Goal: Task Accomplishment & Management: Use online tool/utility

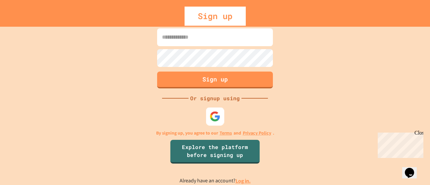
click at [220, 113] on img at bounding box center [215, 116] width 11 height 11
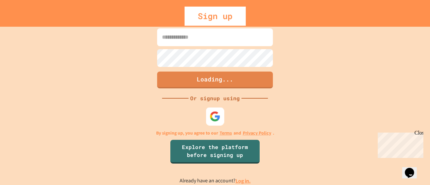
click at [220, 113] on img at bounding box center [215, 116] width 11 height 11
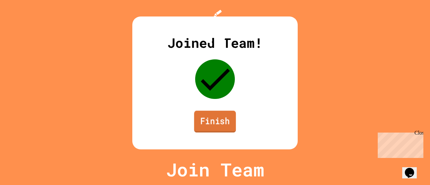
click at [221, 132] on link "Finish" at bounding box center [215, 122] width 42 height 22
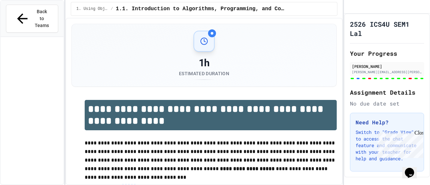
scroll to position [593, 0]
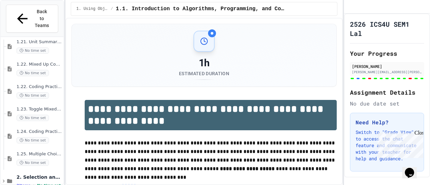
click at [24, 107] on span "1.23. Toggle Mixed Up or Write Code Practice 1b (1.7-1.15)" at bounding box center [40, 110] width 46 height 6
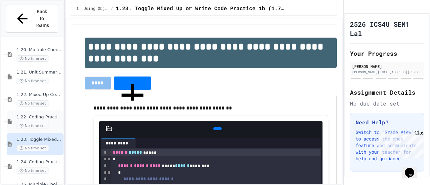
scroll to position [561, 0]
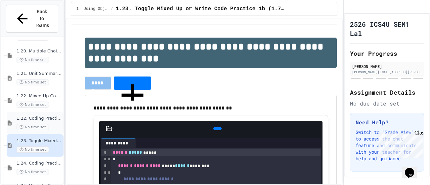
click at [42, 94] on div "1.22. Mixed Up Code Practice 1b (1.7-1.15) No time set" at bounding box center [40, 101] width 46 height 15
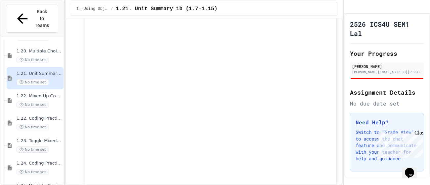
scroll to position [1074, 0]
click at [257, 17] on div "1. Using Objects and Methods / 1.21. Unit Summary 1b (1.7-1.15)" at bounding box center [203, 9] width 277 height 18
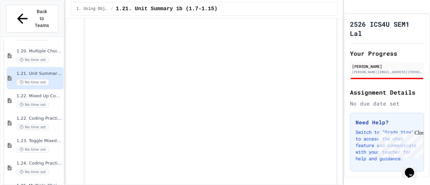
click at [420, 134] on div "Close" at bounding box center [418, 134] width 8 height 8
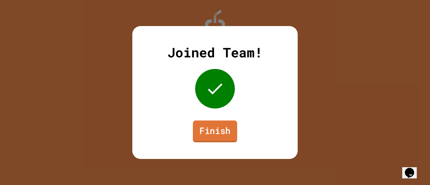
click at [219, 139] on link "Finish" at bounding box center [215, 132] width 44 height 22
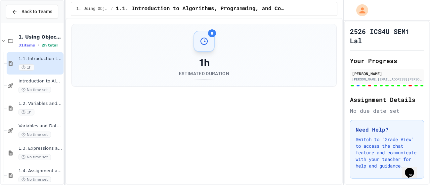
click at [38, 15] on span "Back to Teams" at bounding box center [36, 11] width 31 height 7
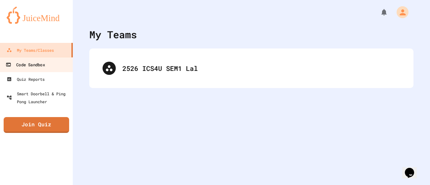
click at [63, 67] on link "Code Sandbox" at bounding box center [36, 64] width 75 height 15
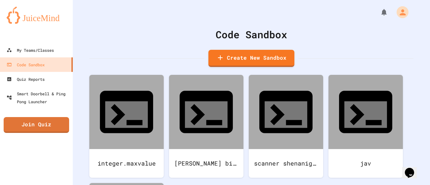
click at [286, 144] on div "integer.maxvalue roy huang biology scanner shenanigans jav java" at bounding box center [251, 186] width 324 height 222
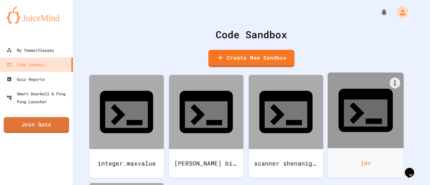
click at [375, 108] on icon at bounding box center [365, 110] width 65 height 65
